Goal: Find specific page/section

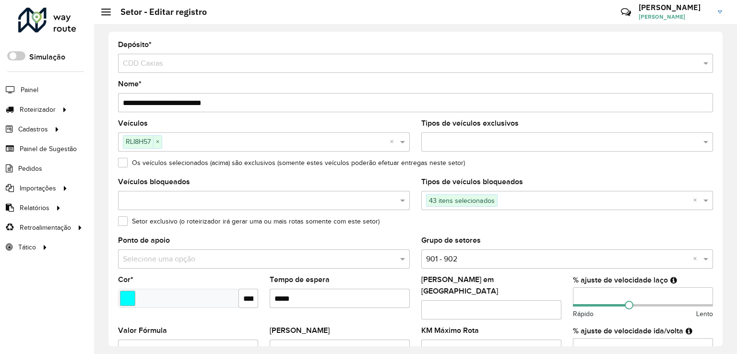
scroll to position [255, 0]
